Goal: Go to known website: Go to known website

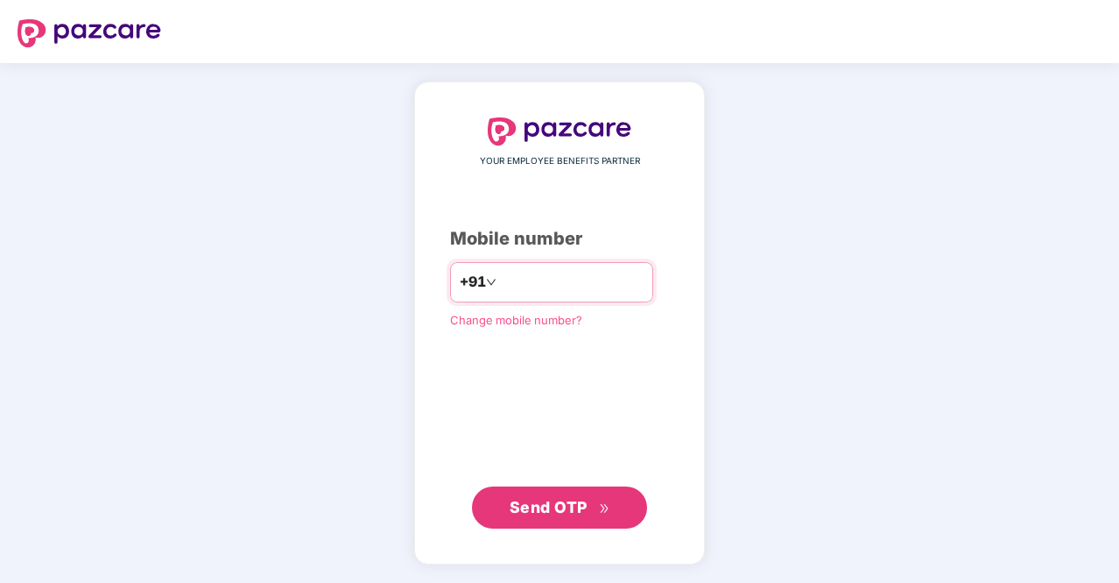
click at [521, 270] on input "number" at bounding box center [572, 282] width 144 height 28
type input "**********"
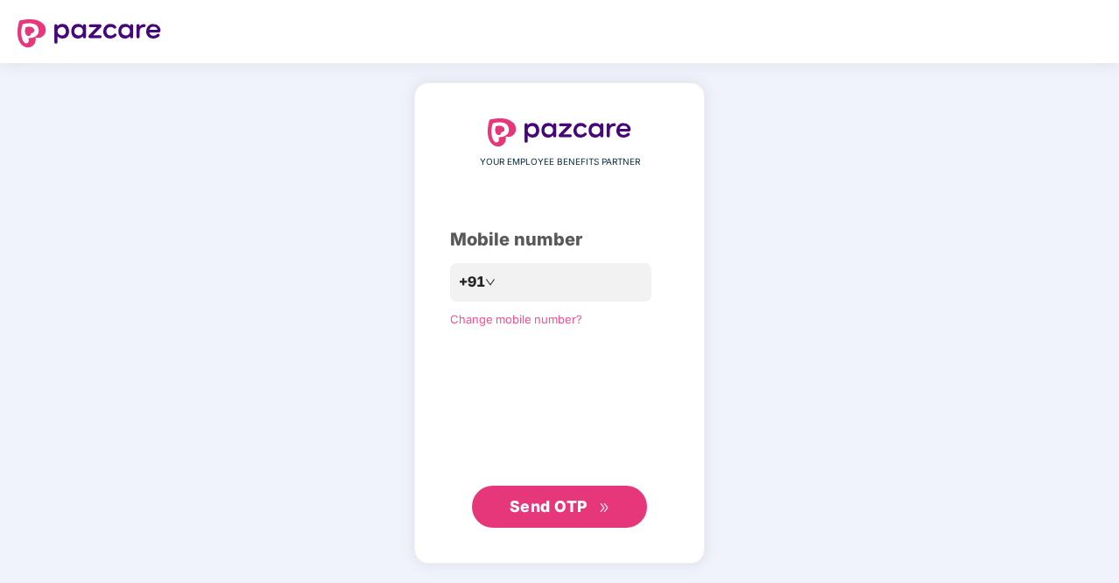
click at [553, 498] on span "Send OTP" at bounding box center [549, 506] width 78 height 18
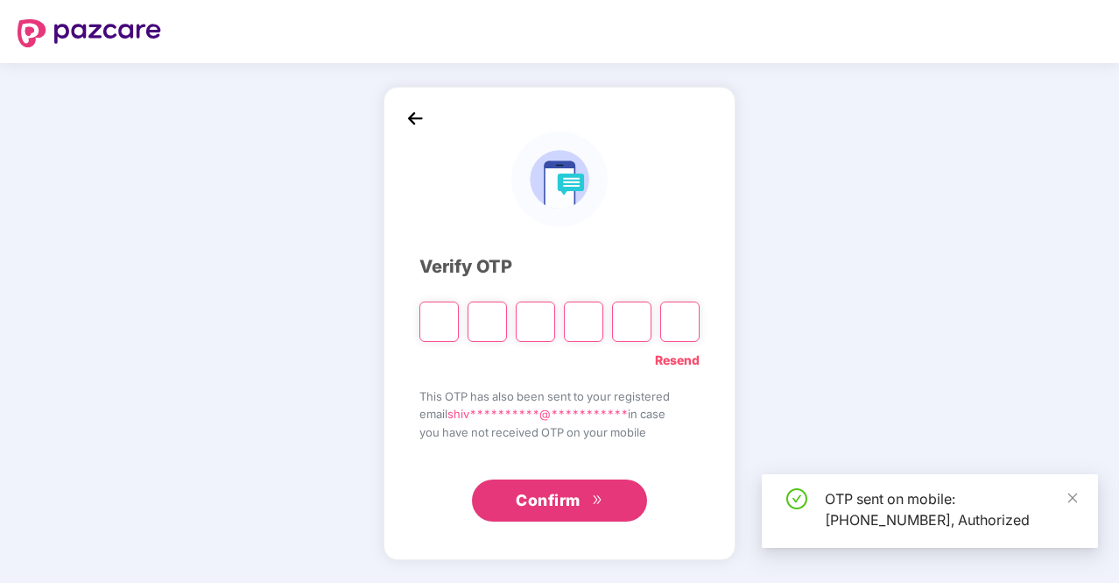
click at [430, 314] on input "Please enter verification code. Digit 1" at bounding box center [439, 321] width 39 height 40
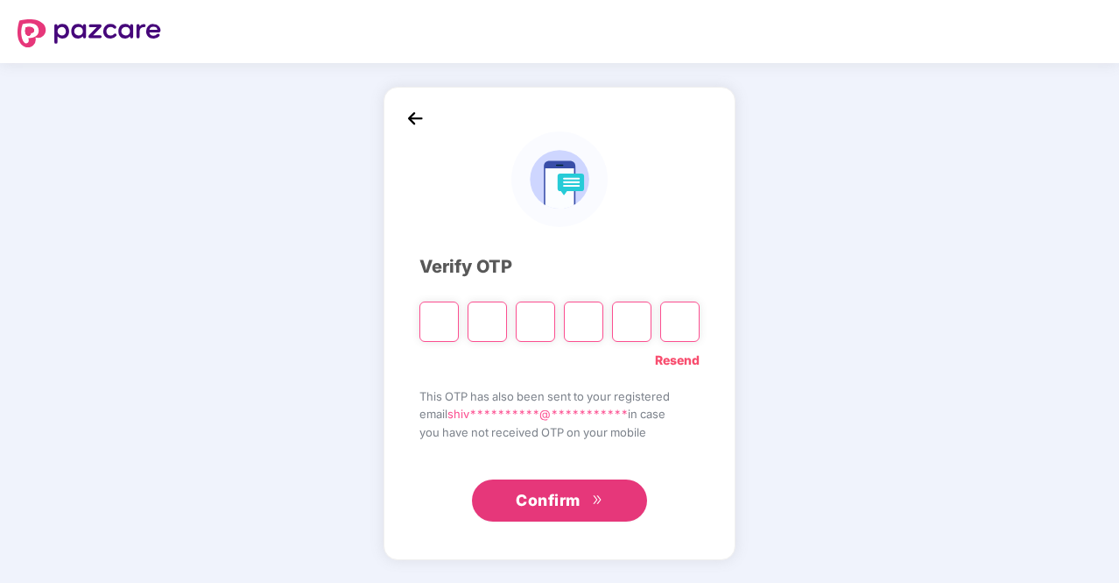
type input "*"
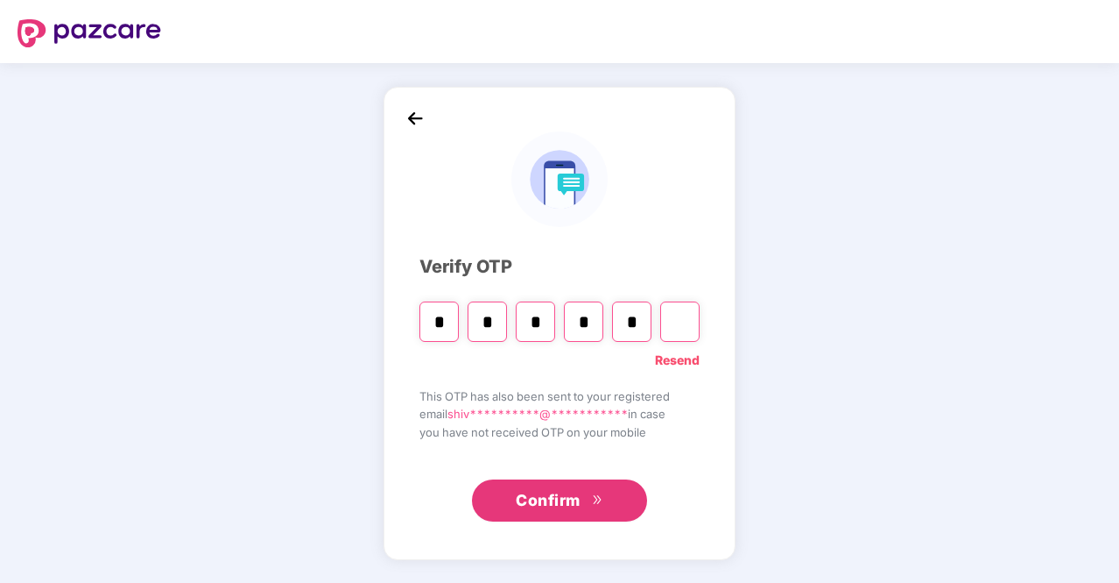
type input "*"
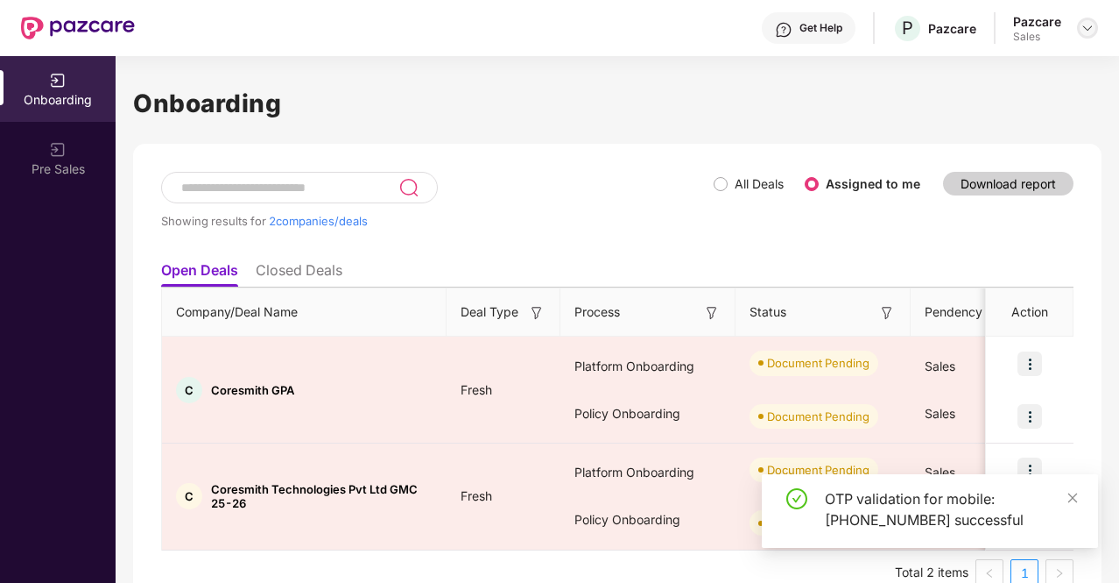
click at [1088, 25] on img at bounding box center [1088, 28] width 14 height 14
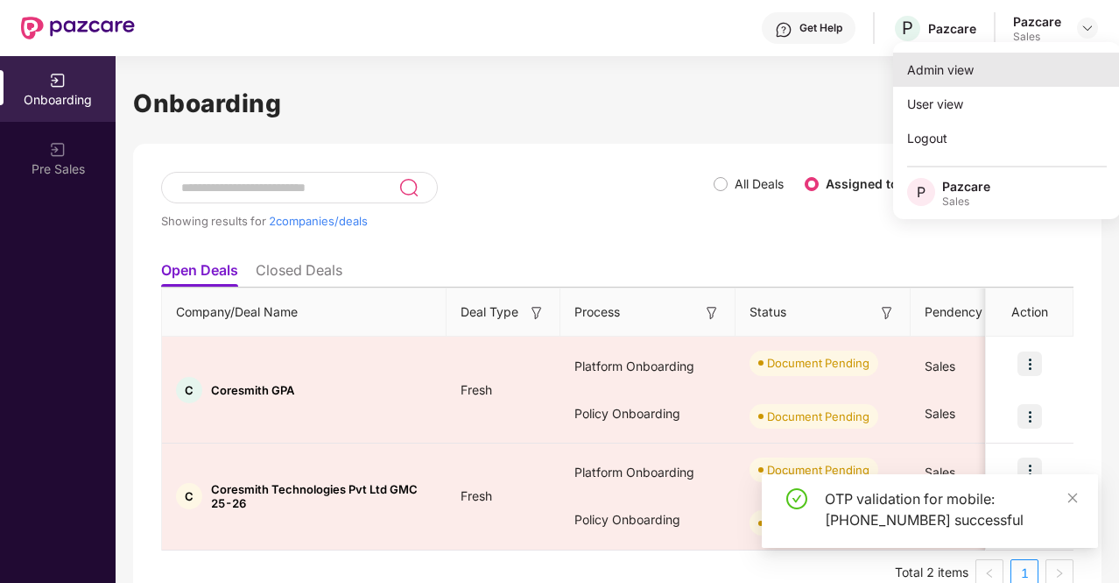
click at [943, 64] on div "Admin view" at bounding box center [1007, 70] width 228 height 34
